Goal: Task Accomplishment & Management: Manage account settings

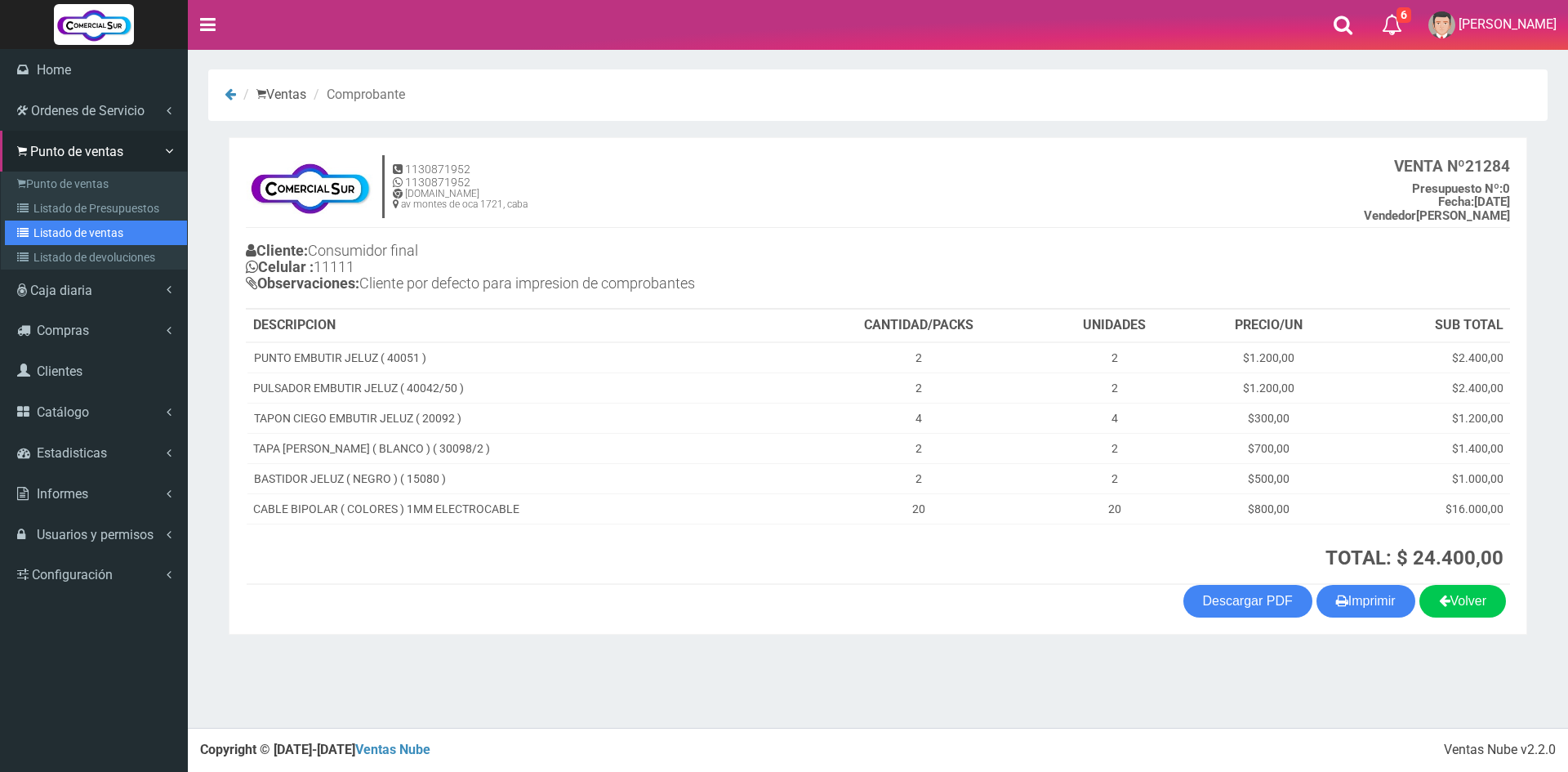
click at [75, 236] on link "Listado de ventas" at bounding box center [96, 233] width 182 height 25
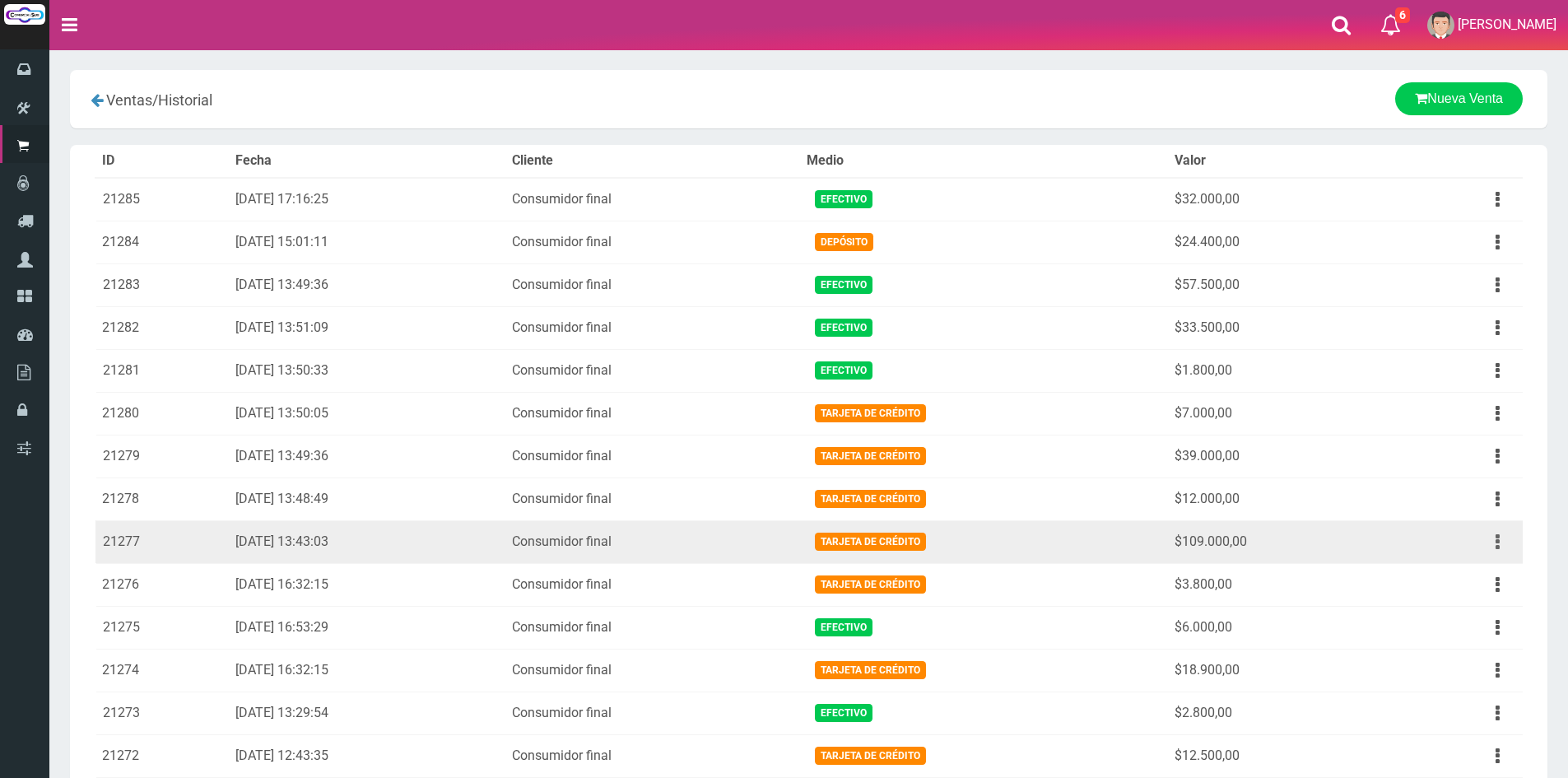
click at [1507, 545] on button "button" at bounding box center [1498, 542] width 37 height 29
click at [1493, 580] on link "Ver" at bounding box center [1450, 581] width 130 height 36
click at [1472, 542] on td "Ver Eliminar" at bounding box center [1457, 541] width 131 height 43
click at [1500, 536] on button "button" at bounding box center [1498, 542] width 37 height 29
click at [1478, 570] on link "Ver" at bounding box center [1450, 581] width 130 height 36
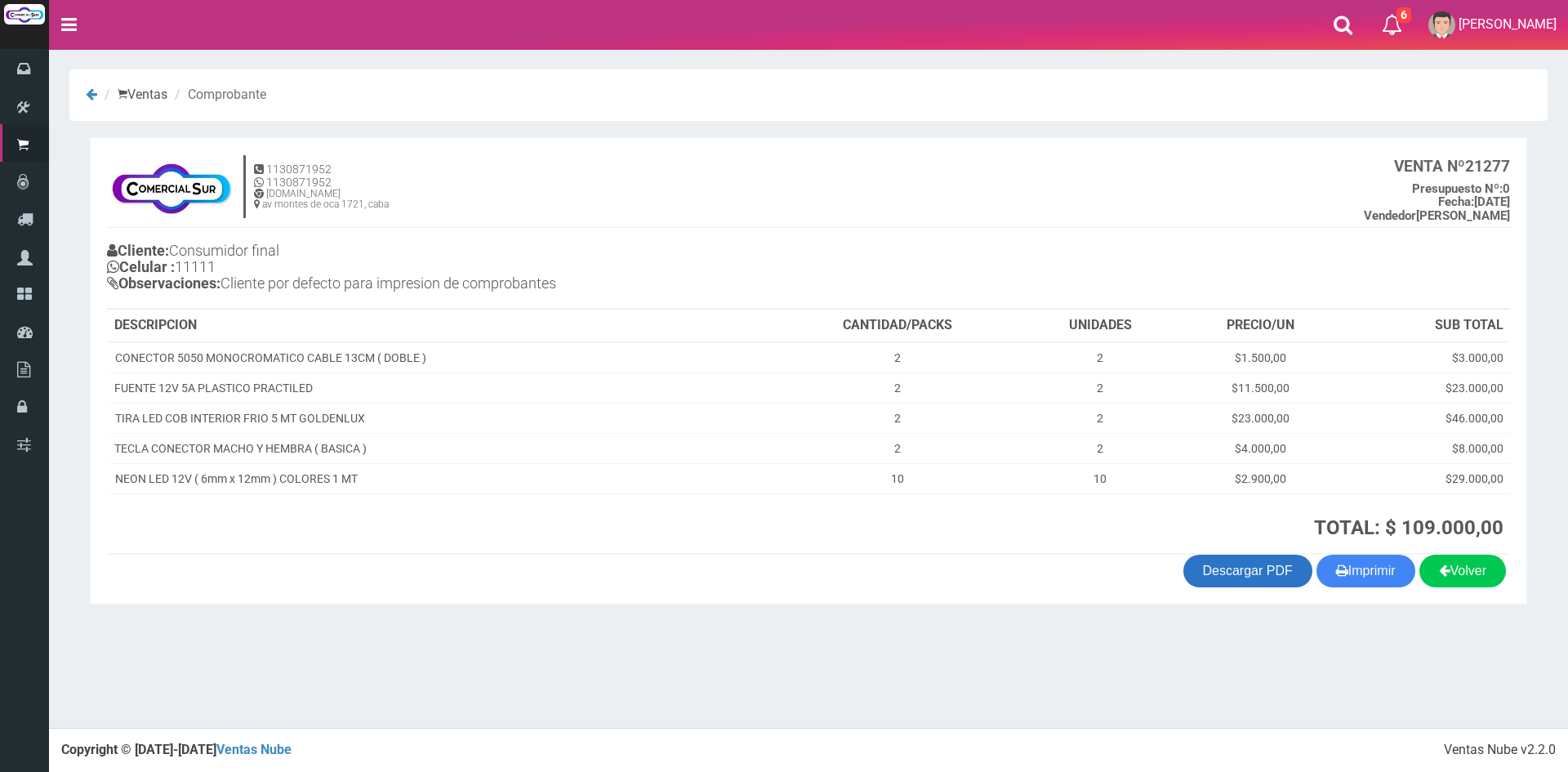
click at [1274, 572] on link "Descargar PDF" at bounding box center [1247, 570] width 129 height 32
click at [1245, 572] on link "Descargar PDF" at bounding box center [1247, 570] width 129 height 32
